Goal: Task Accomplishment & Management: Manage account settings

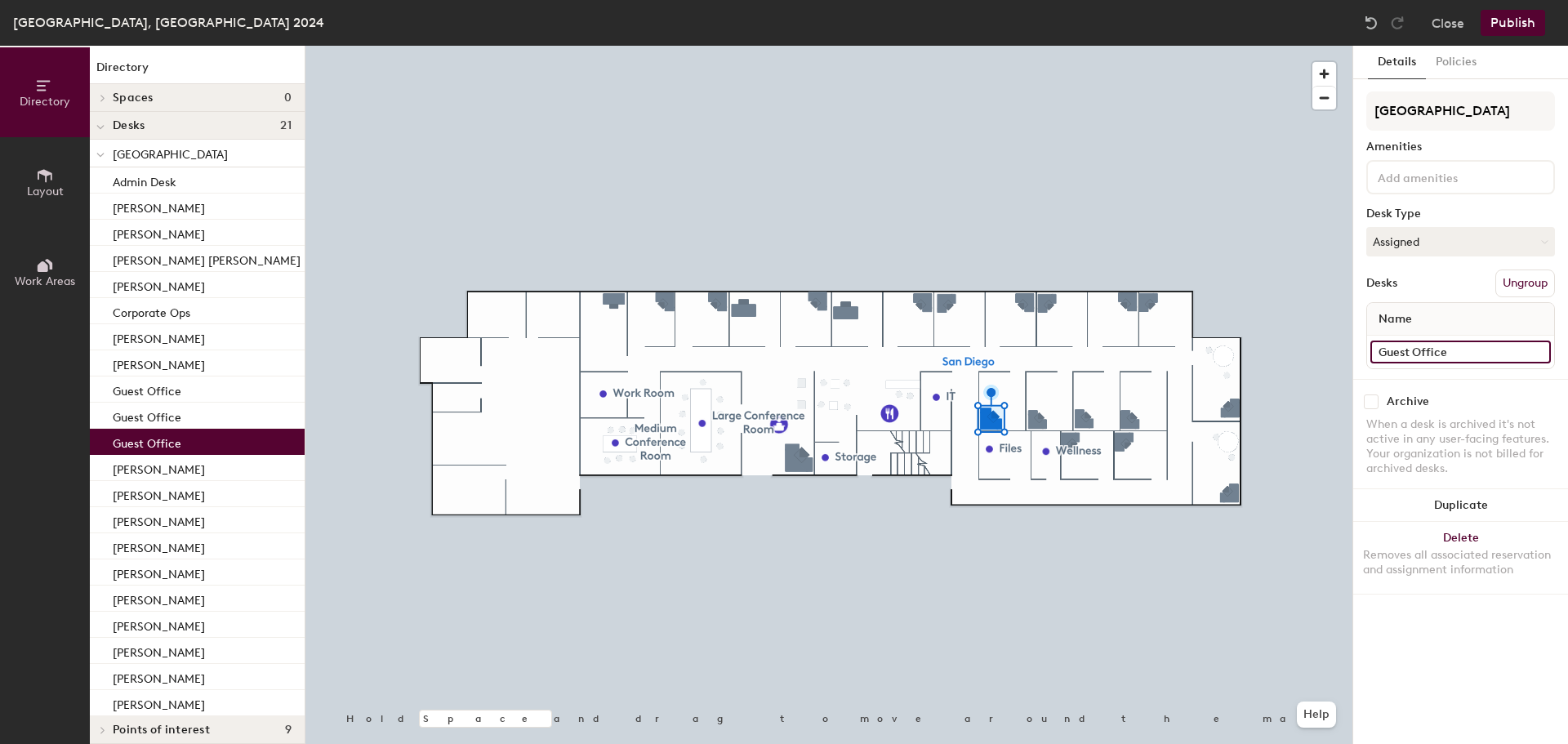
click at [1420, 355] on input "Guest Office" at bounding box center [1461, 351] width 181 height 23
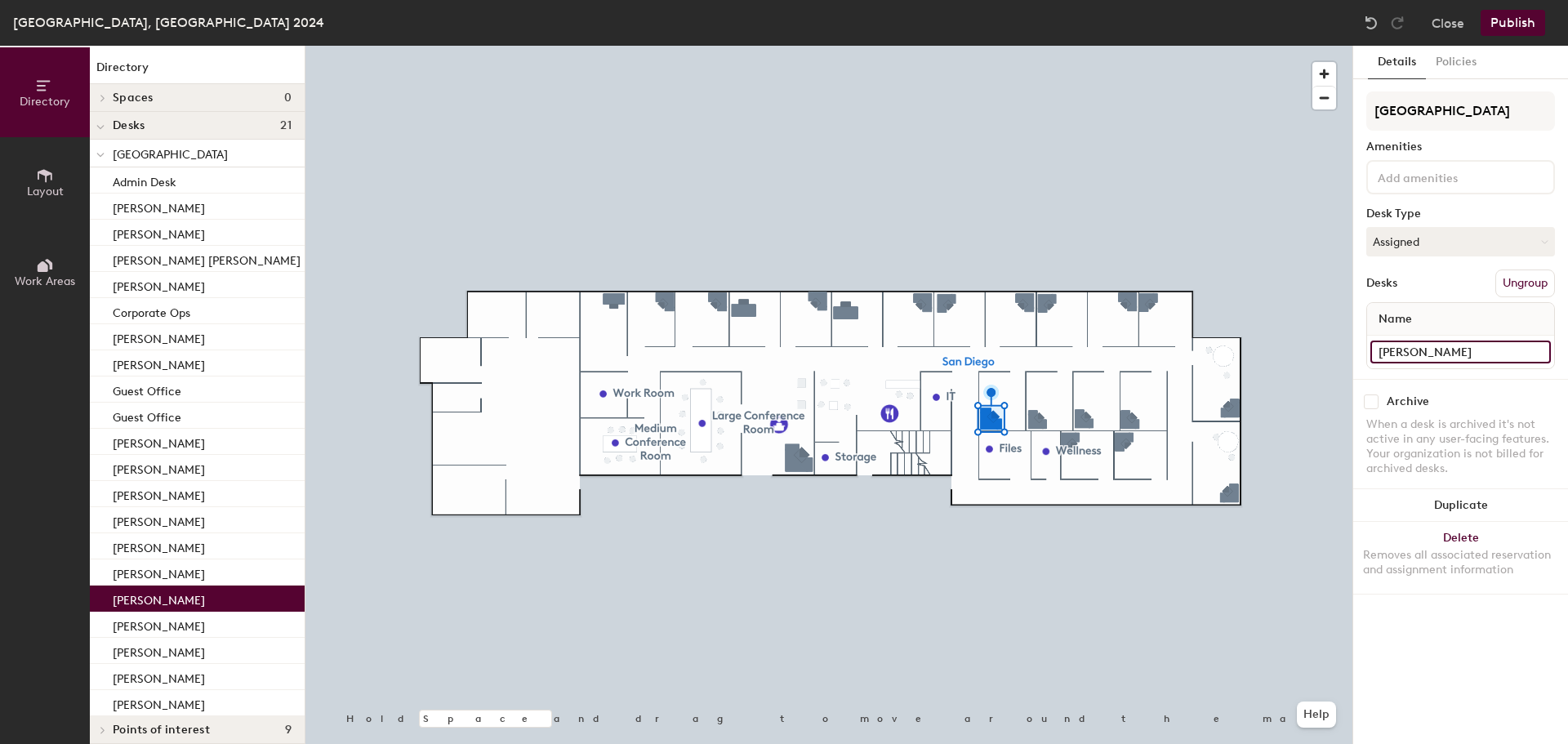
type input "[PERSON_NAME]"
click at [1509, 382] on div "Archive When a desk is archived it's not active in any user-facing features. Yo…" at bounding box center [1461, 437] width 214 height 117
click at [1520, 25] on button "Publish" at bounding box center [1512, 23] width 64 height 26
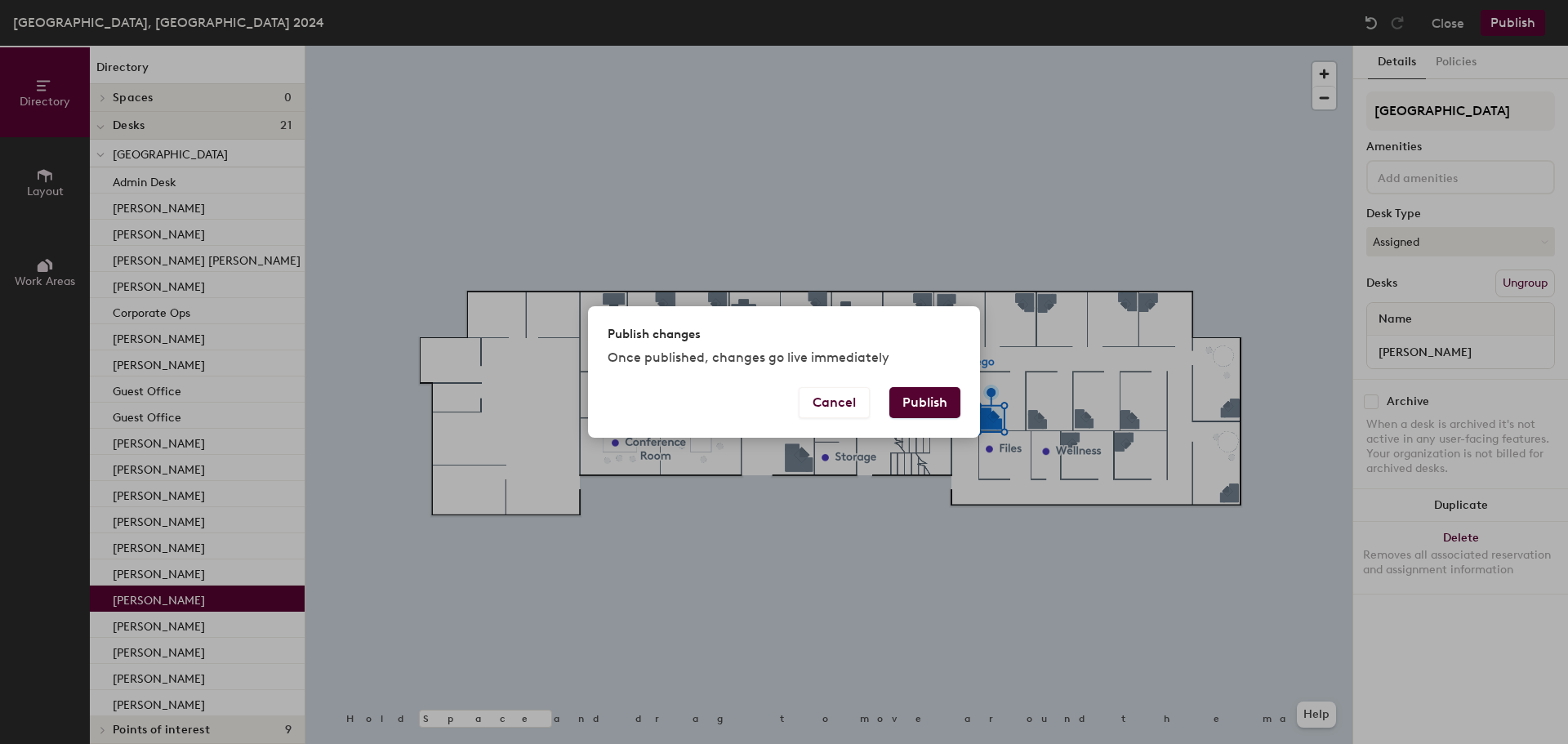
click at [927, 406] on button "Publish" at bounding box center [925, 402] width 71 height 31
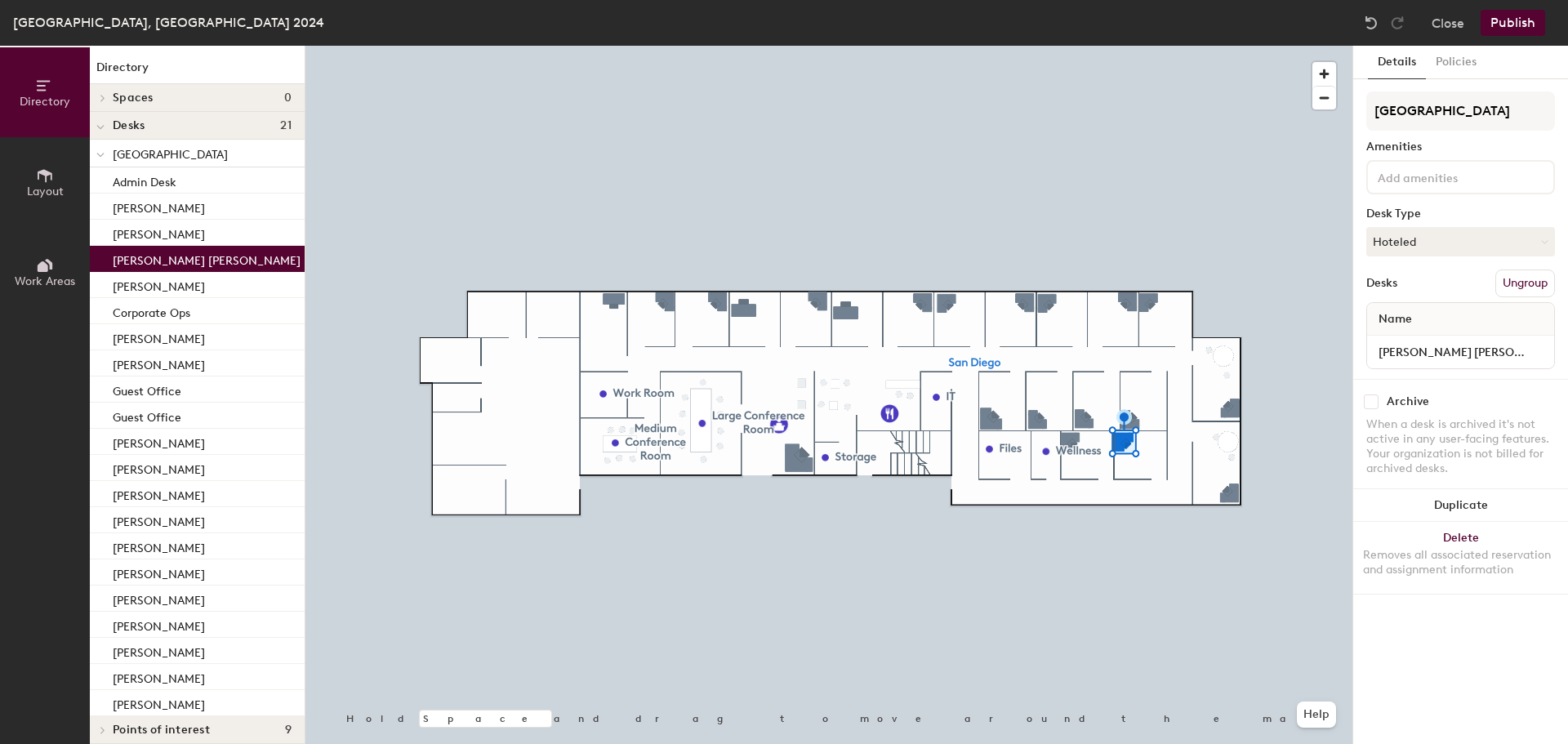
click at [154, 261] on p "Campbell Losey" at bounding box center [207, 258] width 188 height 19
click at [1468, 350] on input "Campbell Losey" at bounding box center [1461, 351] width 181 height 23
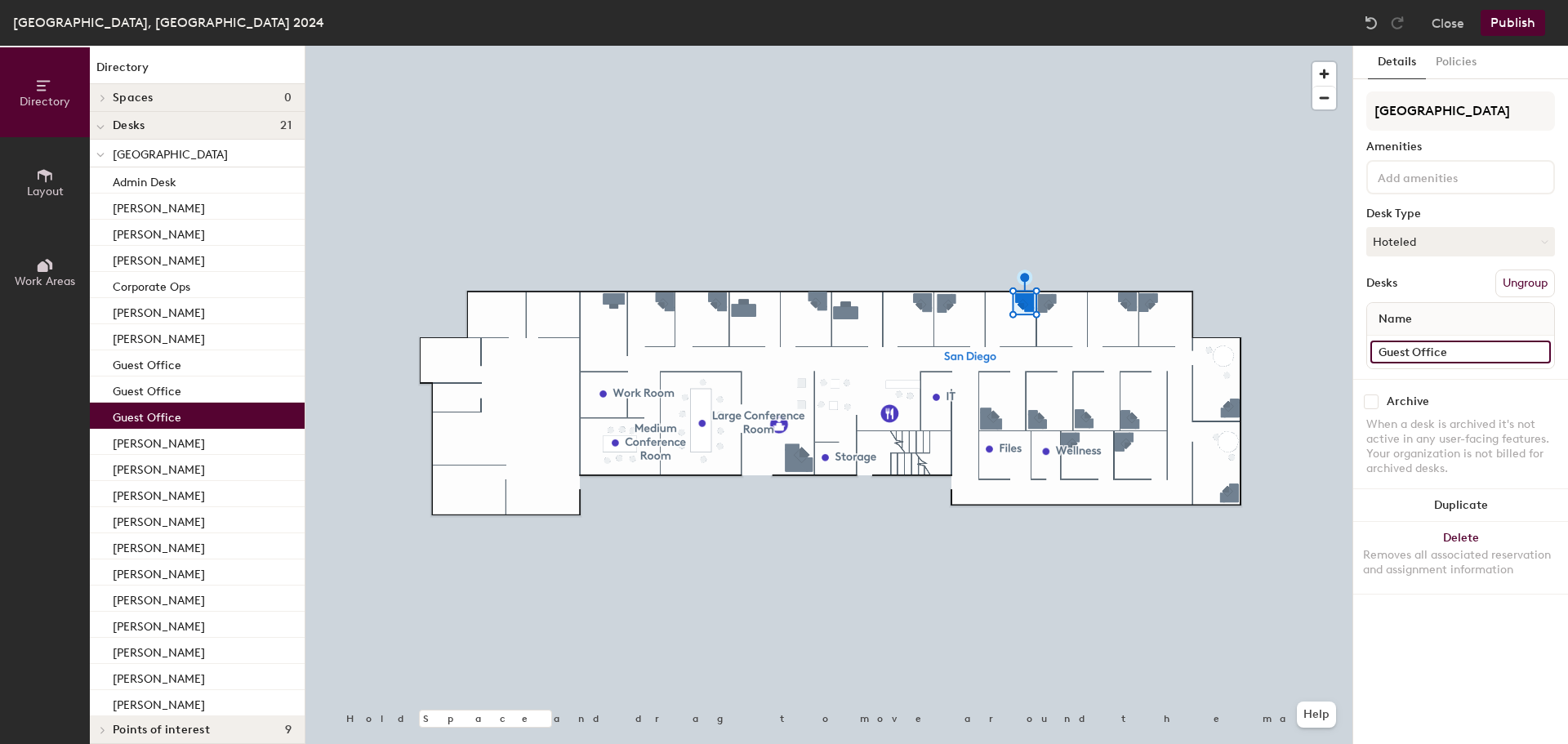
type input "Guest Office"
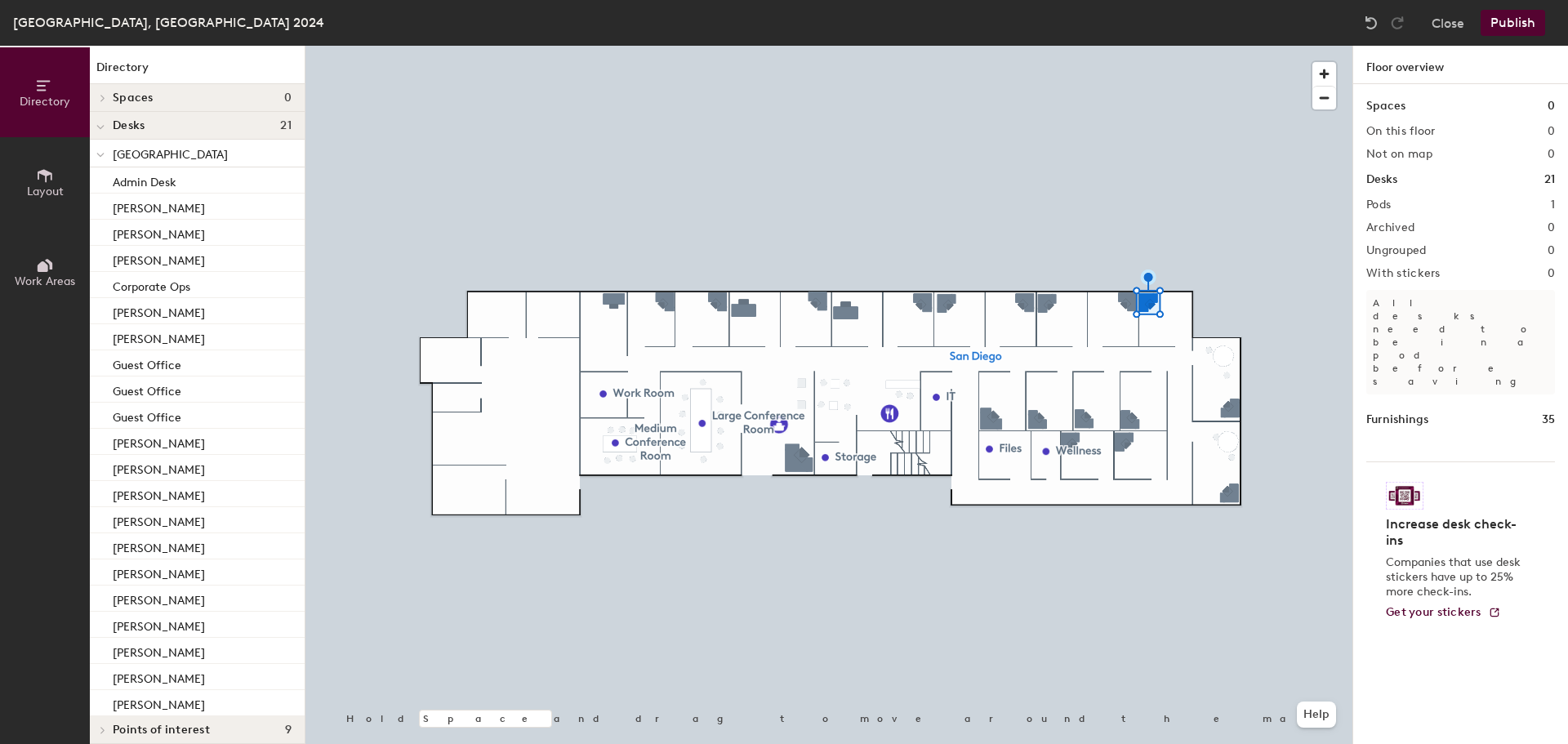
click at [1509, 20] on button "Publish" at bounding box center [1512, 23] width 64 height 26
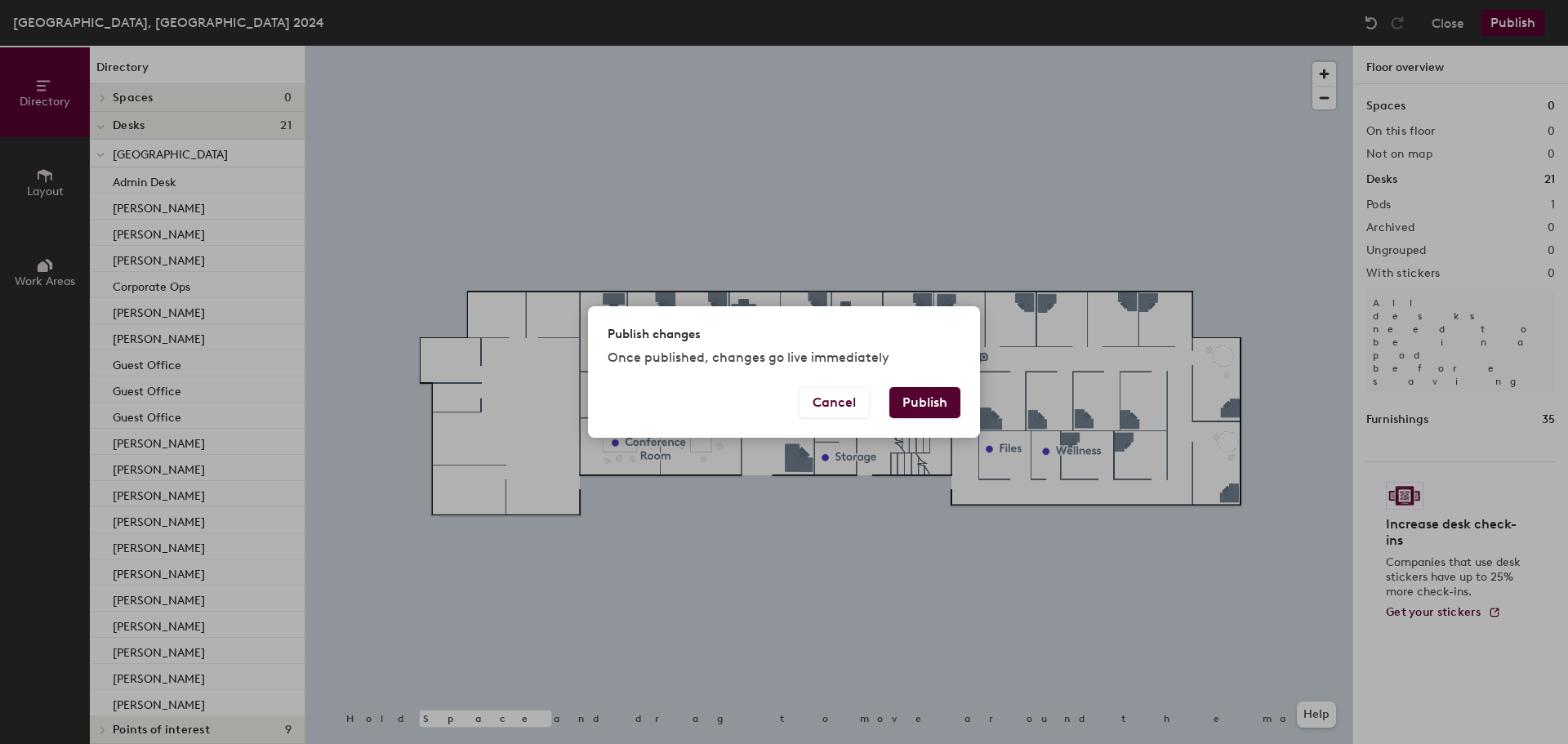
click at [950, 406] on button "Publish" at bounding box center [925, 402] width 71 height 31
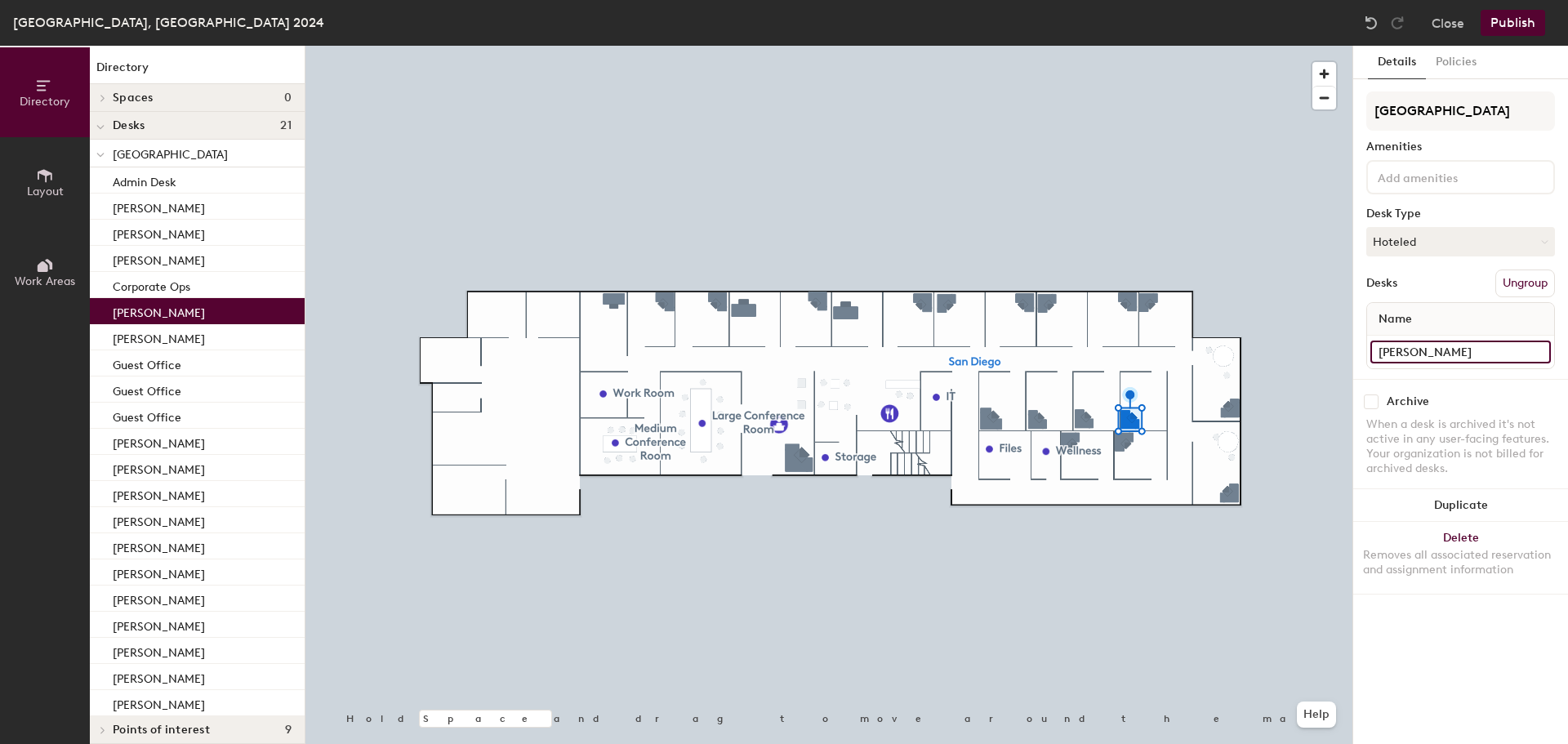
click at [1486, 344] on input "Curtis Williams" at bounding box center [1461, 351] width 181 height 23
click at [1440, 352] on input "Curtis Williams" at bounding box center [1461, 351] width 181 height 23
click at [1441, 352] on input "Curtis Williams" at bounding box center [1461, 351] width 181 height 23
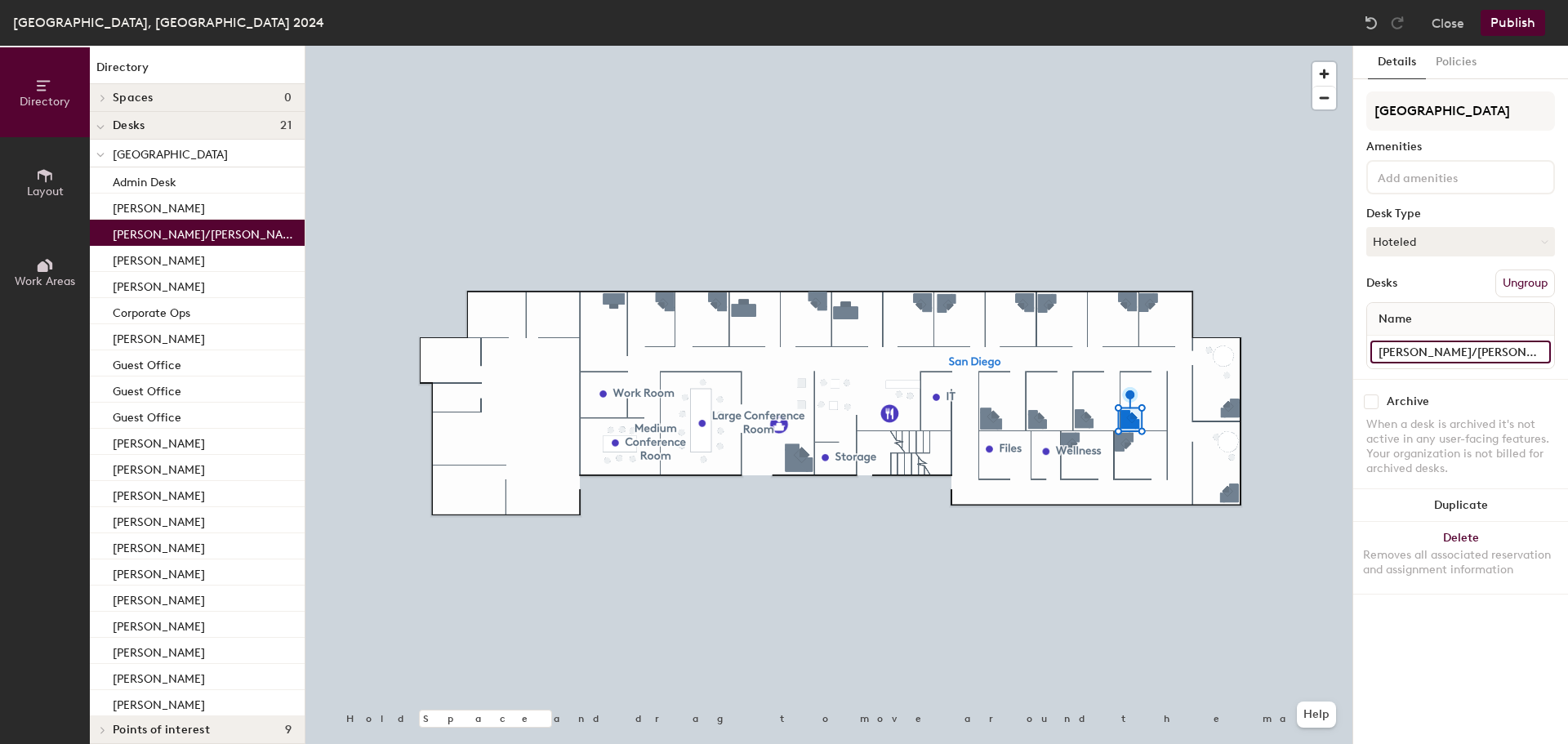
type input "[PERSON_NAME]/[PERSON_NAME]"
click at [1517, 23] on button "Publish" at bounding box center [1512, 23] width 64 height 26
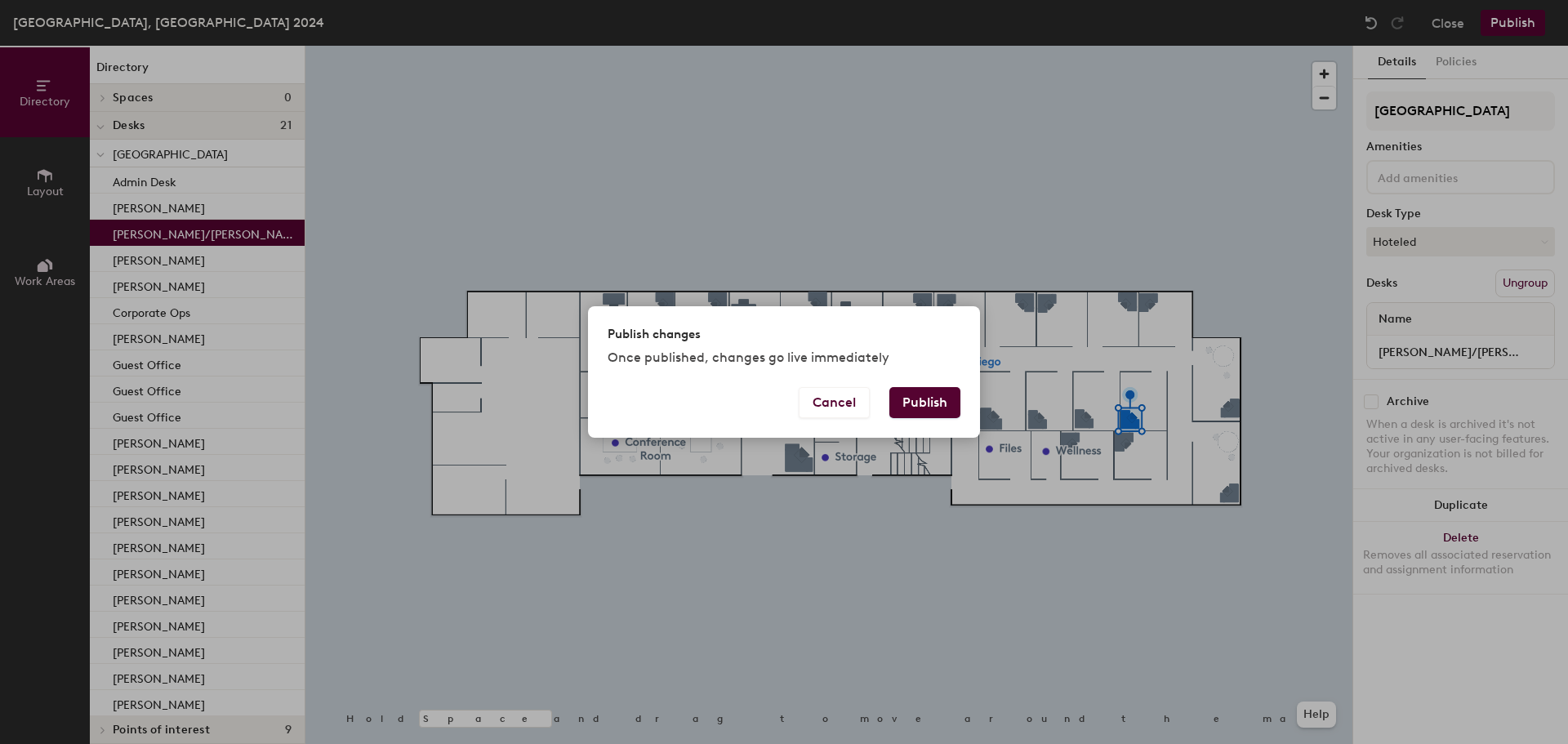
click at [941, 399] on button "Publish" at bounding box center [925, 402] width 71 height 31
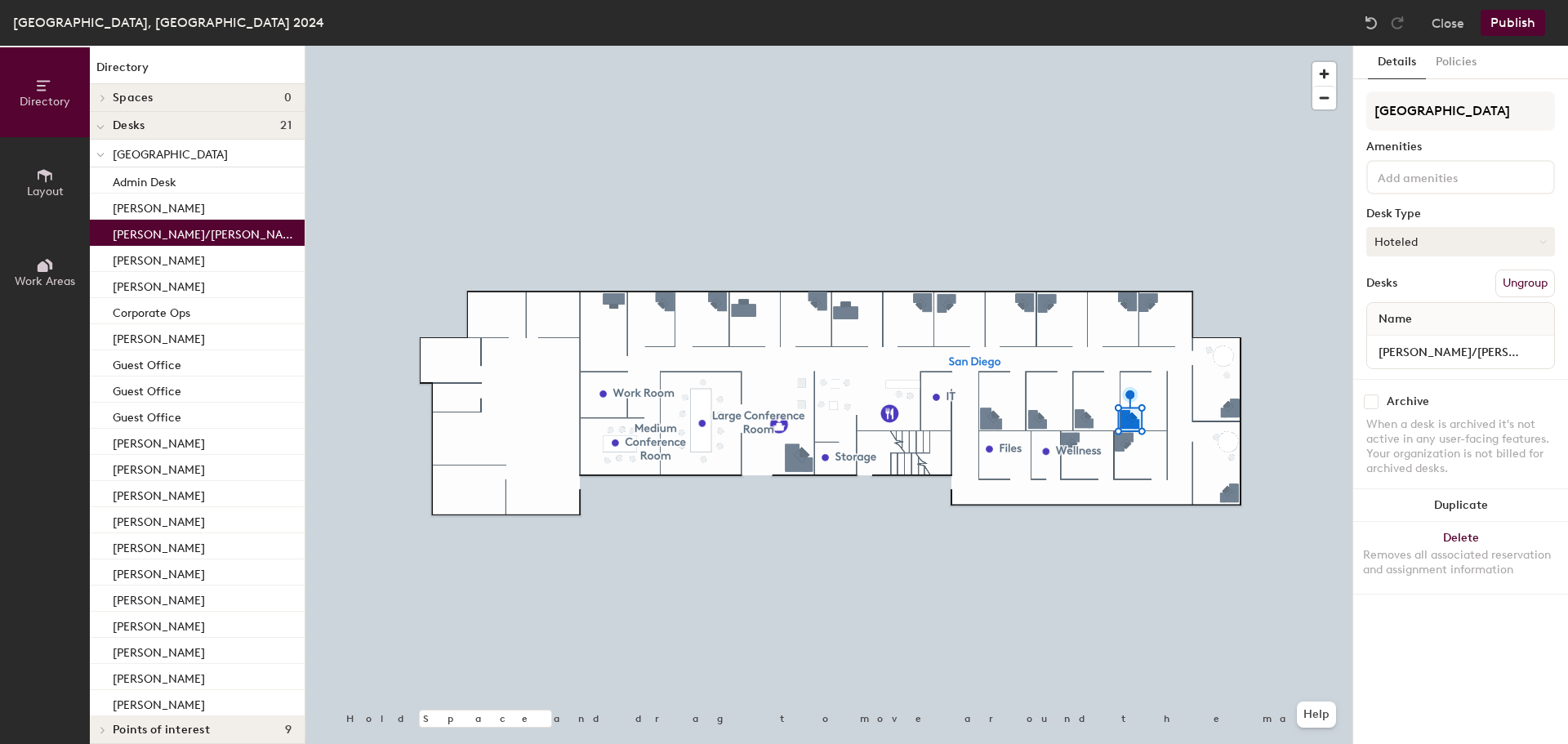
click at [1432, 235] on button "Hoteled" at bounding box center [1461, 242] width 188 height 30
click at [1414, 285] on div "Assigned" at bounding box center [1449, 292] width 163 height 24
click at [1506, 30] on button "Publish" at bounding box center [1512, 23] width 64 height 26
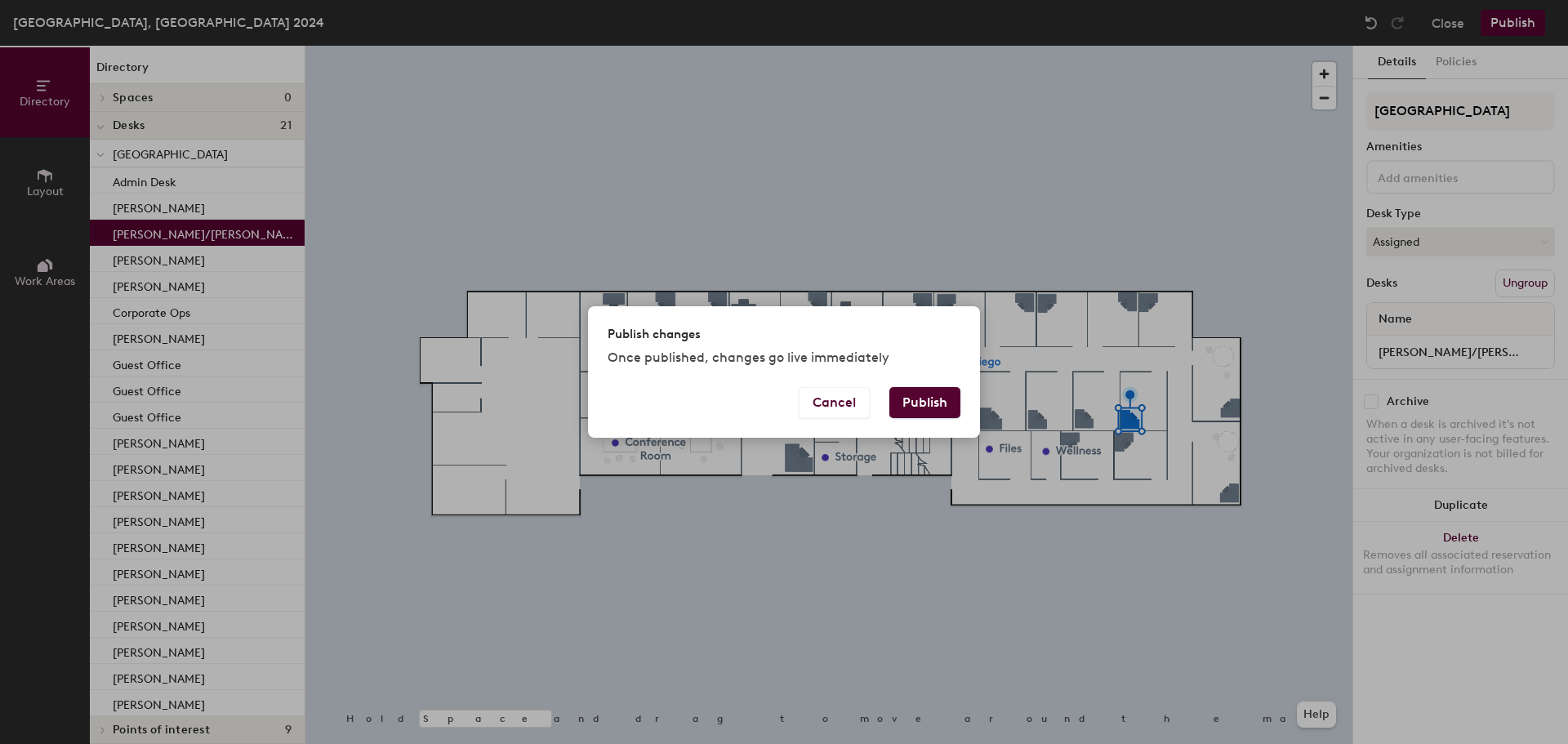
click at [946, 393] on button "Publish" at bounding box center [925, 402] width 71 height 31
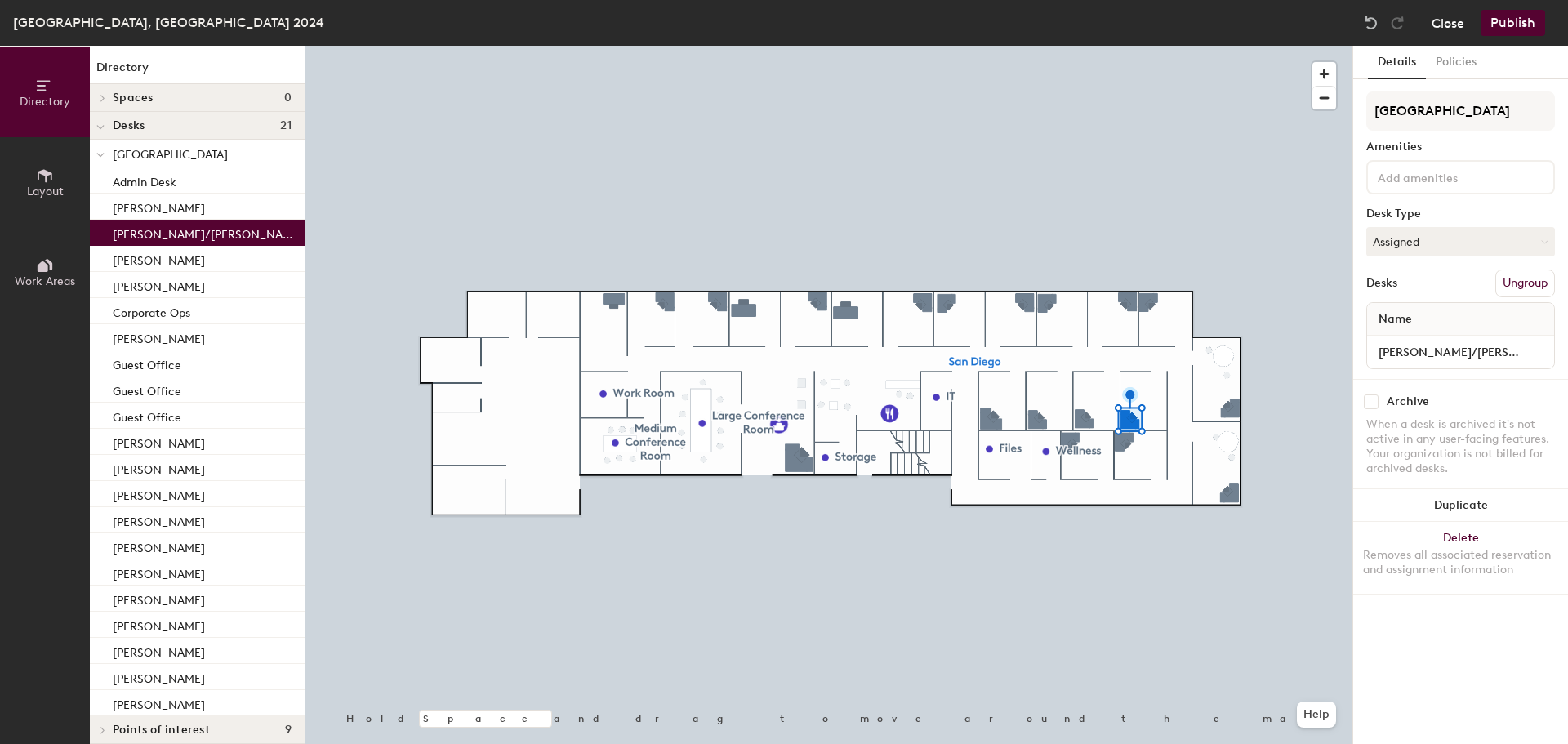
click at [1448, 21] on button "Close" at bounding box center [1448, 23] width 33 height 26
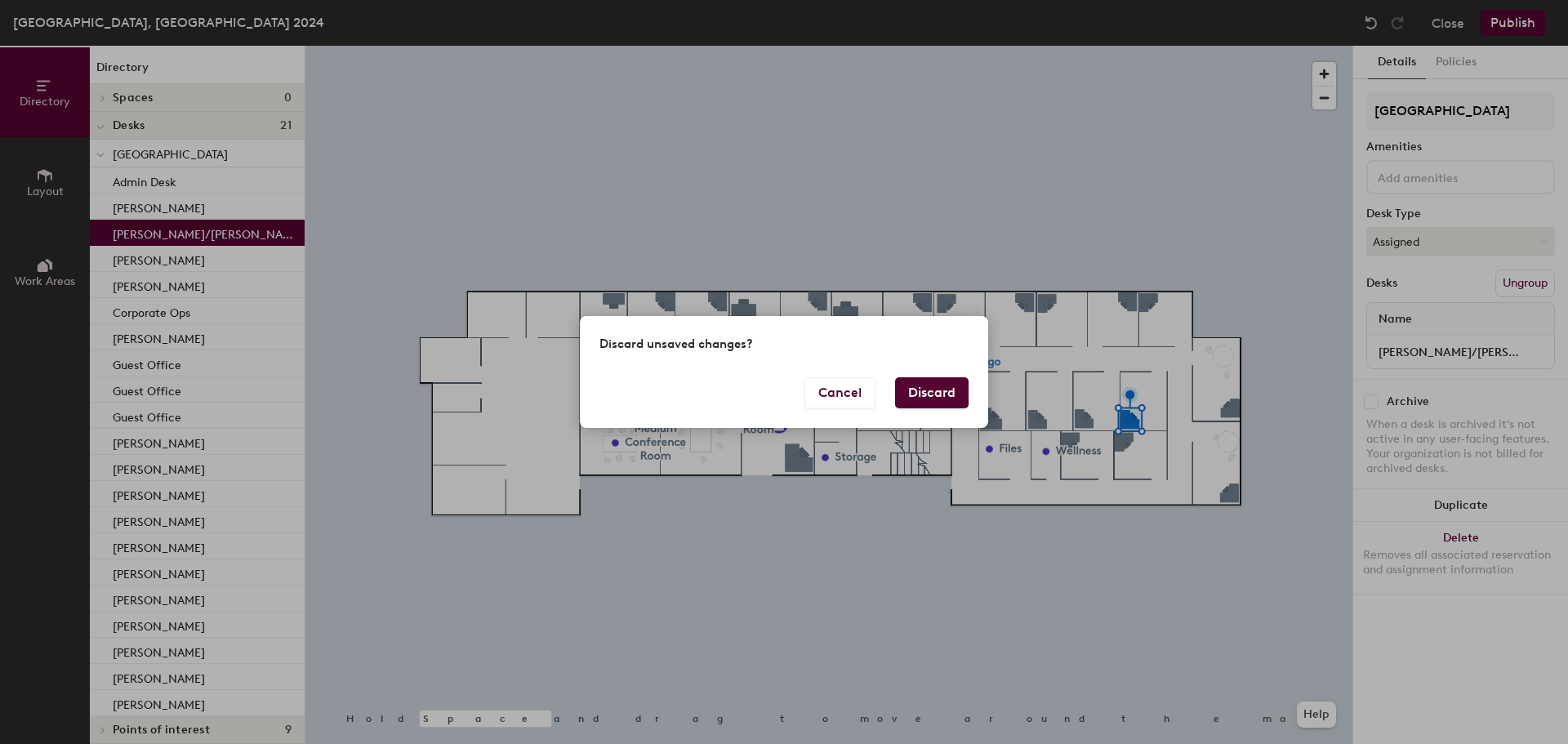
click at [924, 404] on button "Discard" at bounding box center [931, 393] width 74 height 31
